Goal: Navigation & Orientation: Find specific page/section

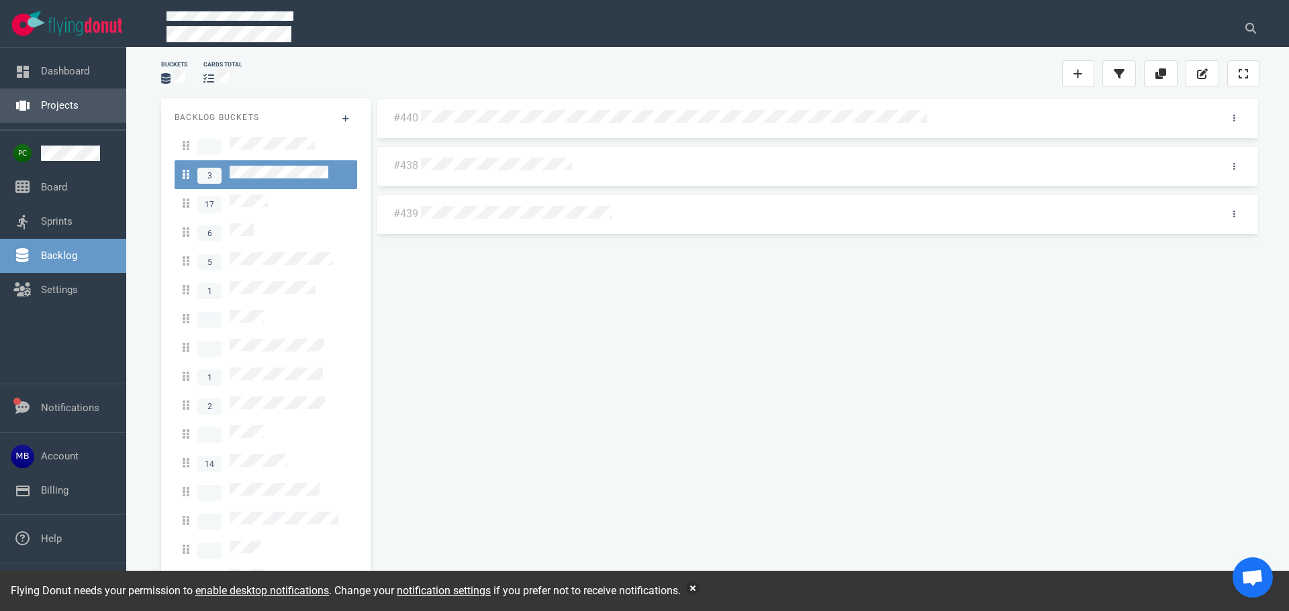
click at [49, 106] on link "Projects" at bounding box center [60, 105] width 38 height 12
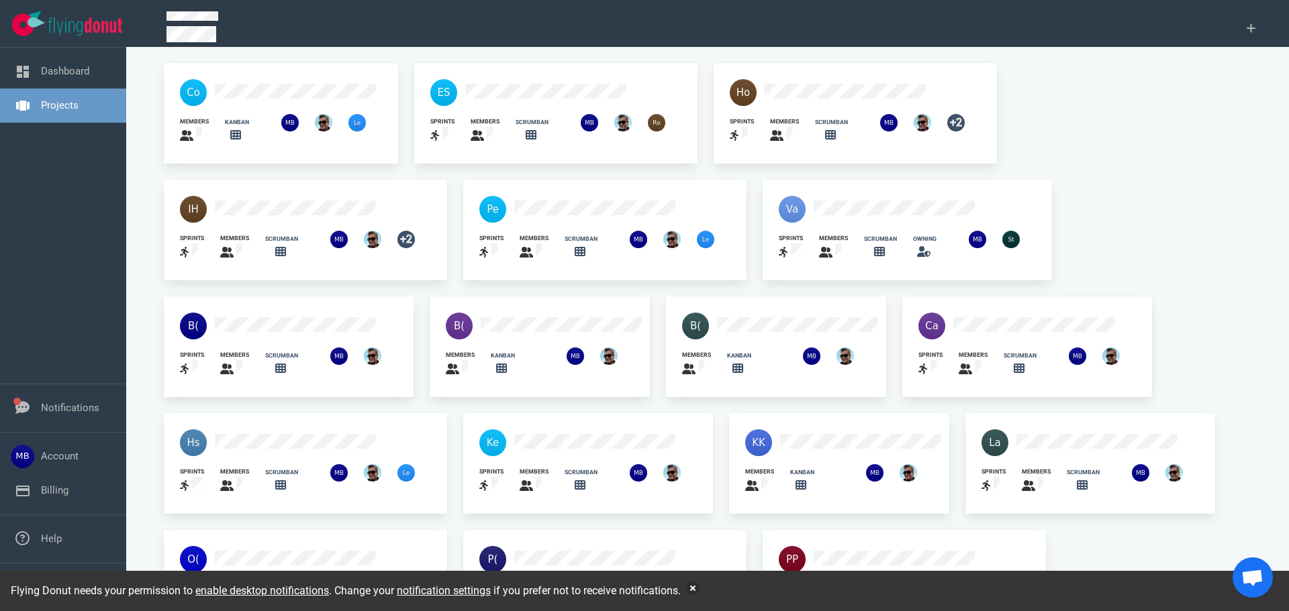
scroll to position [88, 0]
click at [699, 586] on button "button" at bounding box center [692, 588] width 13 height 13
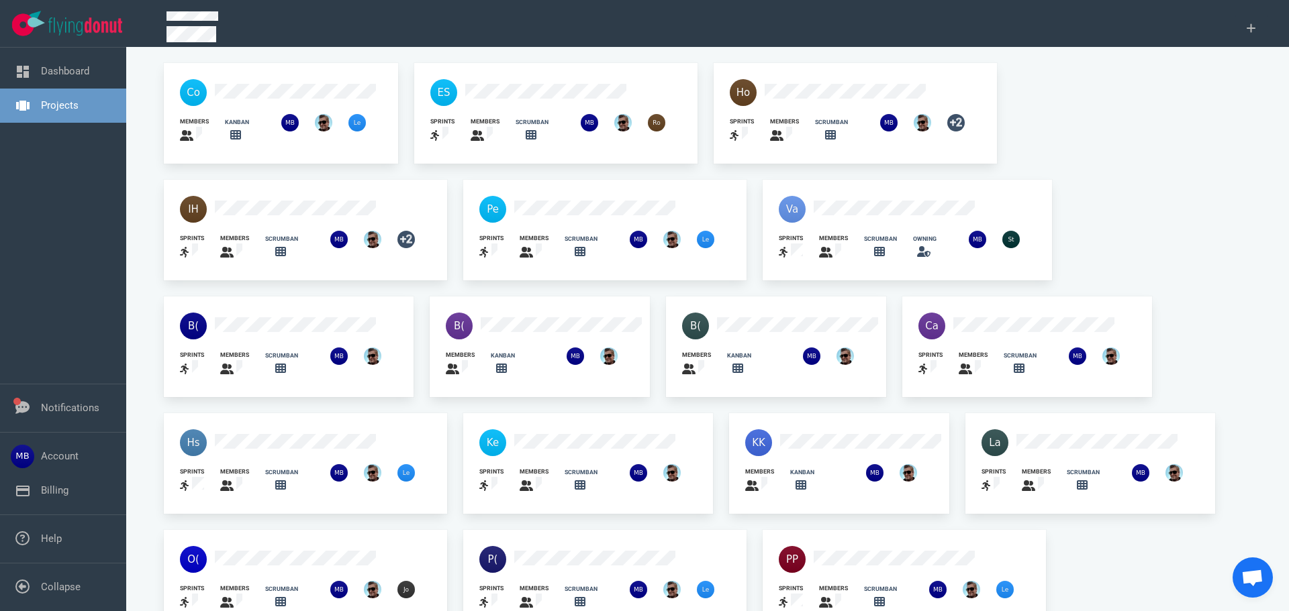
click at [979, 538] on div "members kanban sprints members scrumban sprints members scrumban +2 sprints mem…" at bounding box center [707, 464] width 1103 height 818
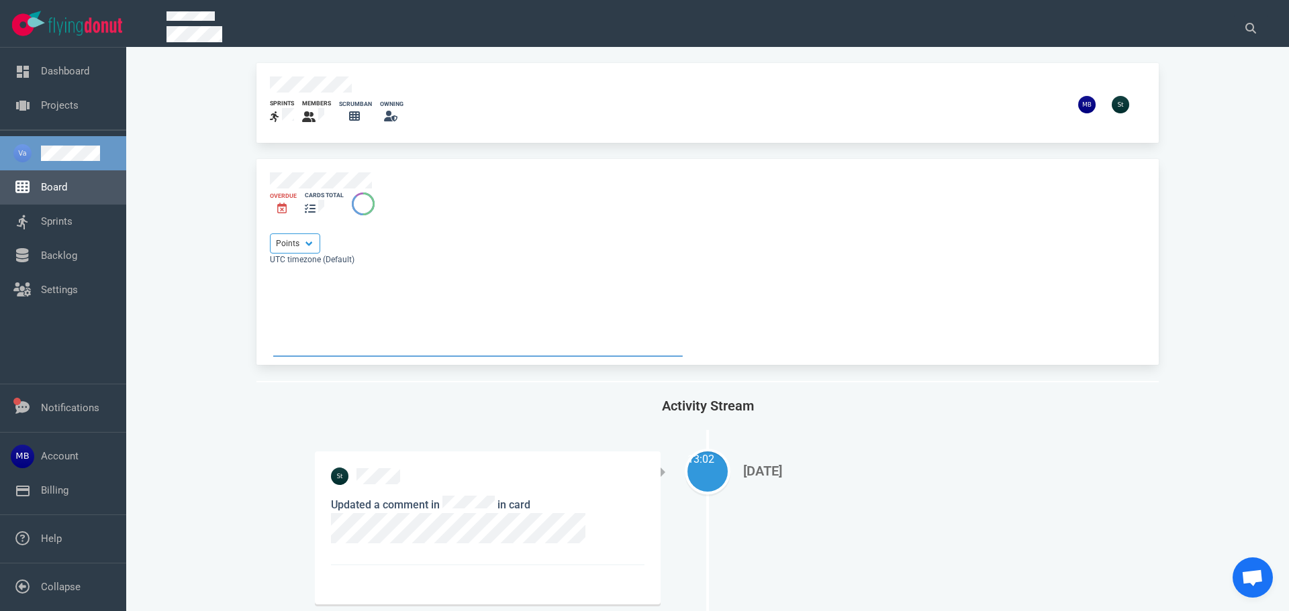
click at [67, 190] on link "Board" at bounding box center [54, 187] width 26 height 12
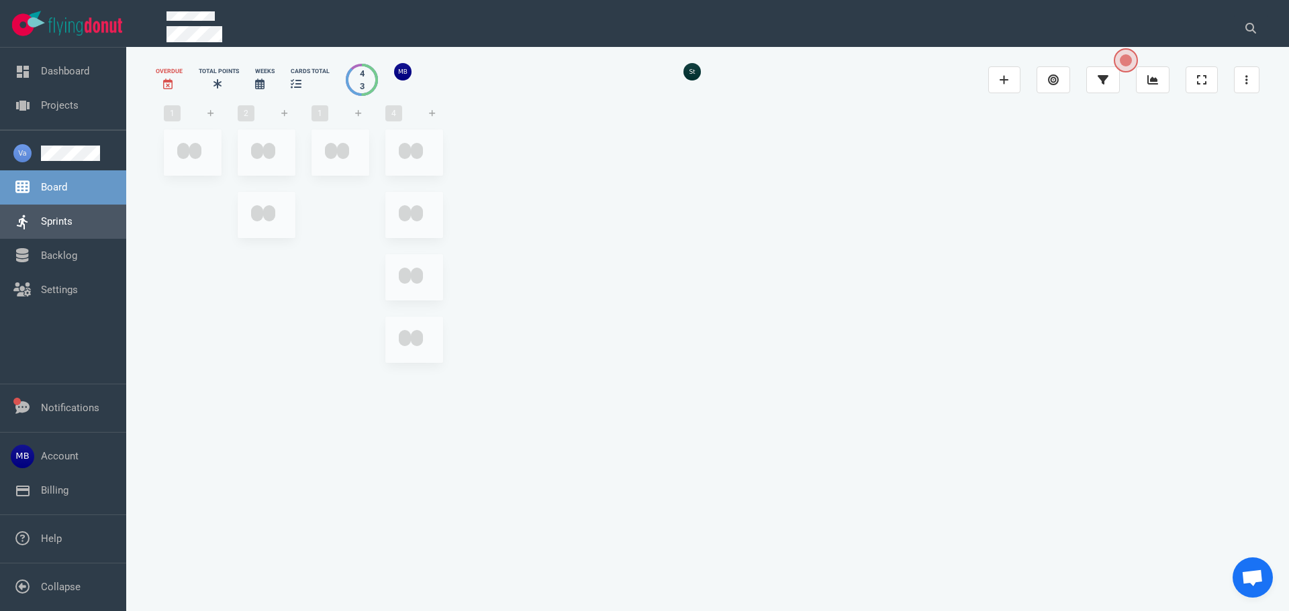
click at [72, 228] on link "Sprints" at bounding box center [57, 221] width 32 height 12
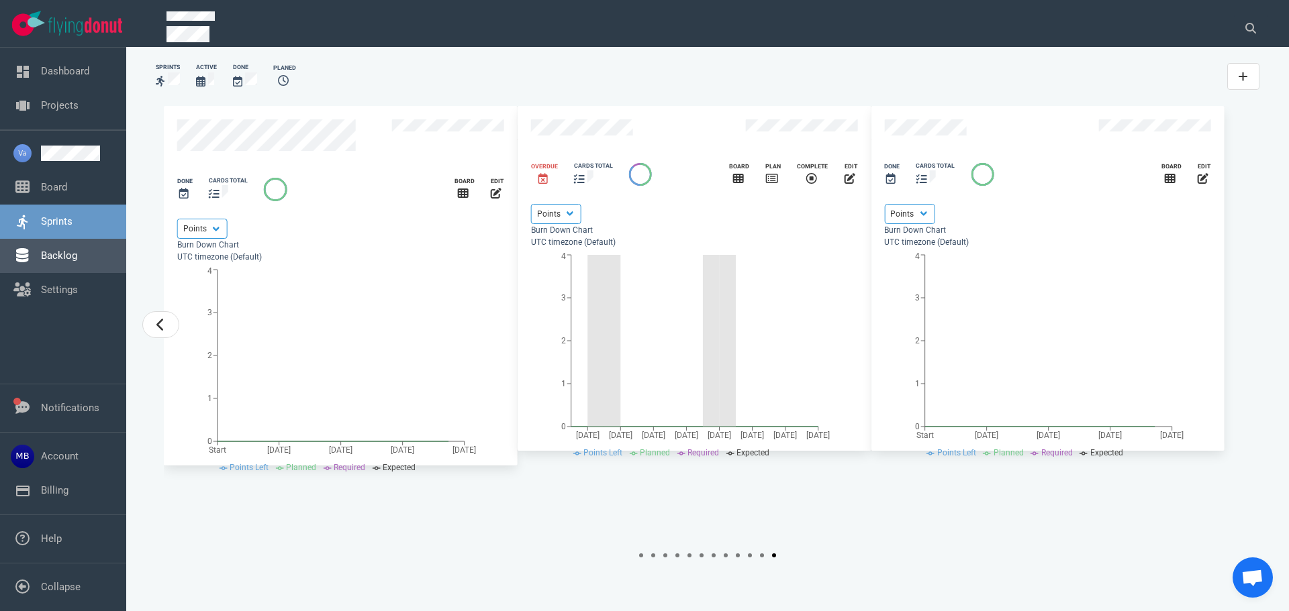
click at [75, 253] on link "Backlog" at bounding box center [59, 256] width 36 height 12
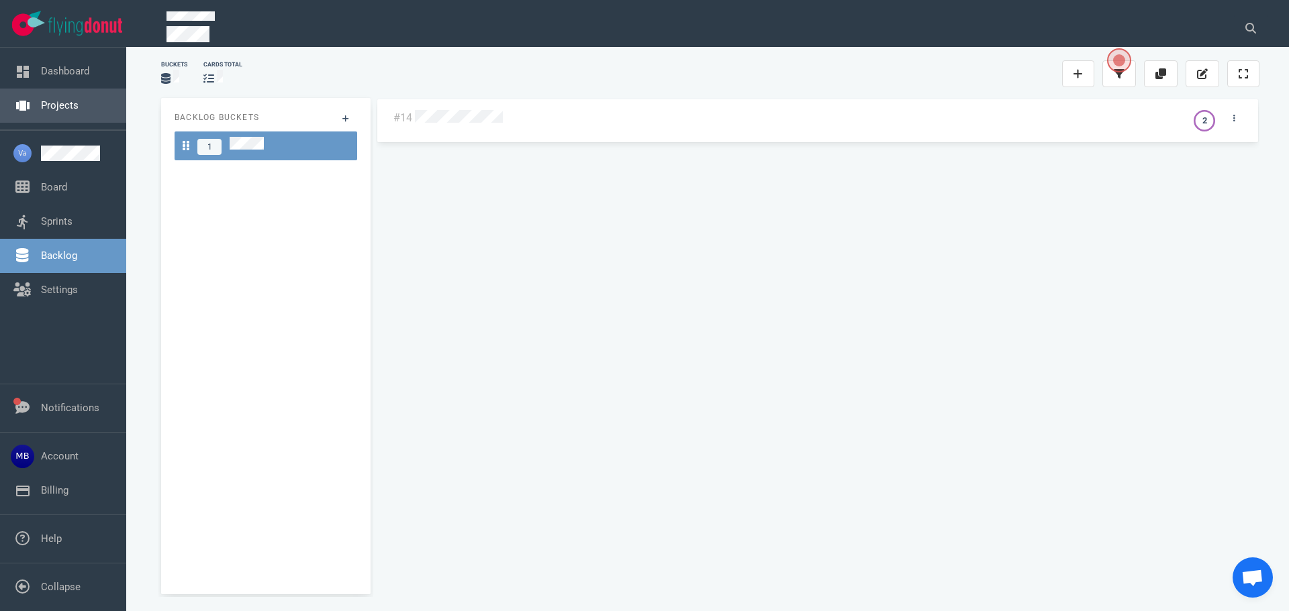
click at [41, 106] on link "Projects" at bounding box center [60, 105] width 38 height 12
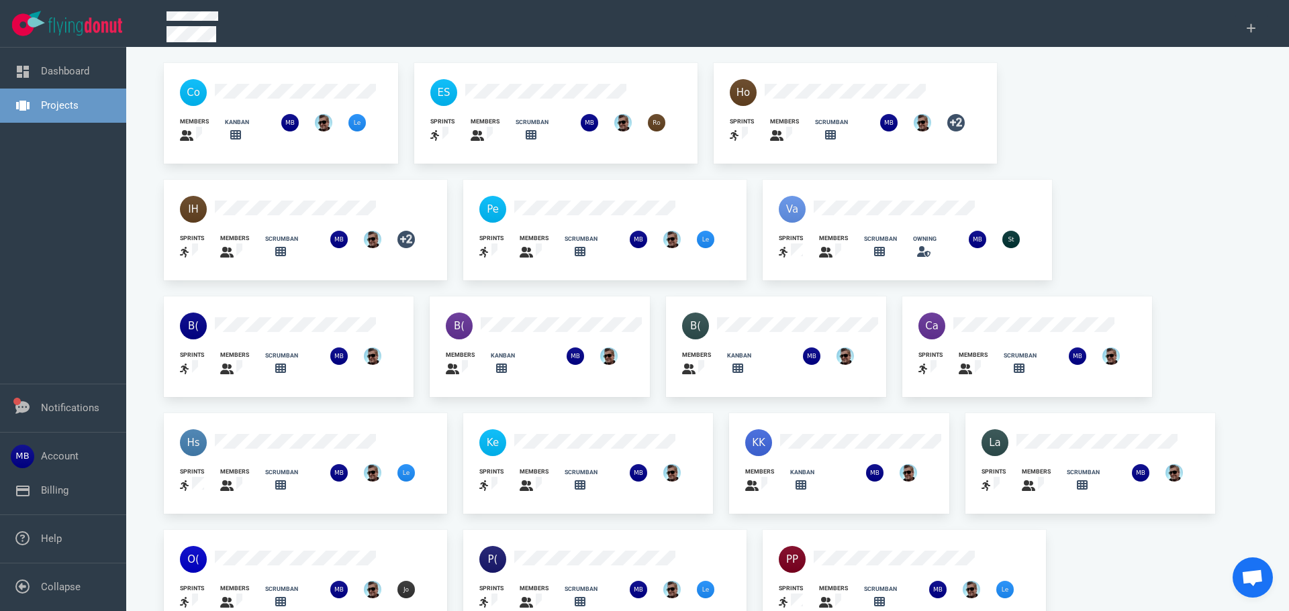
click at [525, 159] on div "sprints members scrumban" at bounding box center [555, 113] width 299 height 117
click at [422, 289] on div "sprints members scrumban" at bounding box center [289, 347] width 266 height 117
